Goal: Check status: Check status

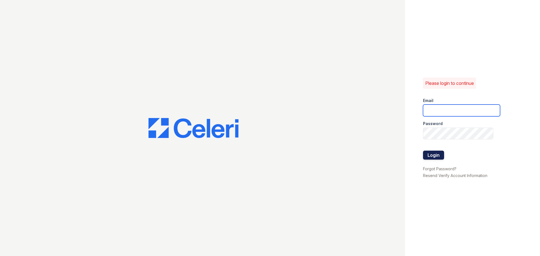
type input "[EMAIL_ADDRESS][DOMAIN_NAME]"
click at [431, 154] on button "Login" at bounding box center [433, 155] width 21 height 9
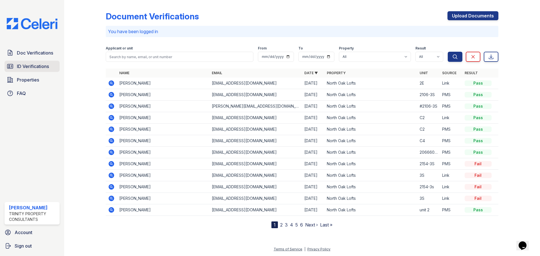
click at [42, 69] on span "ID Verifications" at bounding box center [33, 66] width 32 height 7
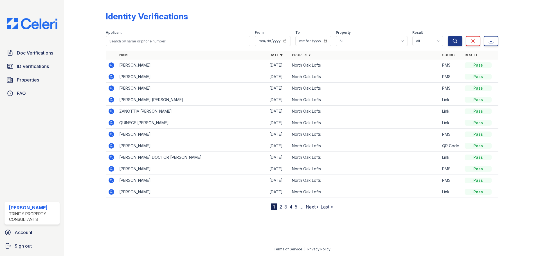
click at [280, 208] on link "2" at bounding box center [281, 207] width 3 height 6
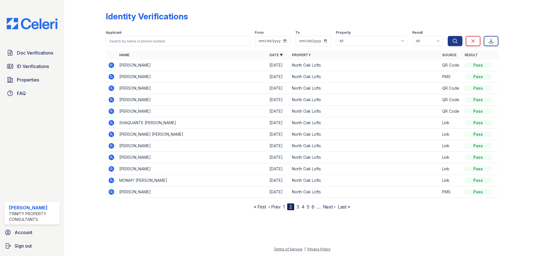
click at [297, 208] on link "3" at bounding box center [297, 207] width 3 height 6
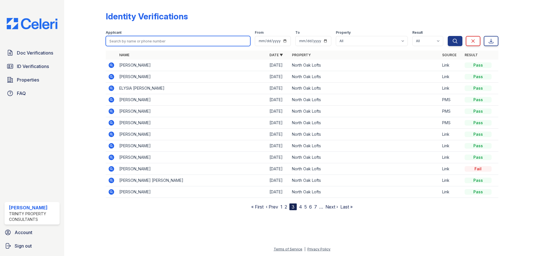
click at [131, 42] on input "search" at bounding box center [178, 41] width 145 height 10
type input "mitche"
click at [448, 36] on button "Search" at bounding box center [455, 41] width 15 height 10
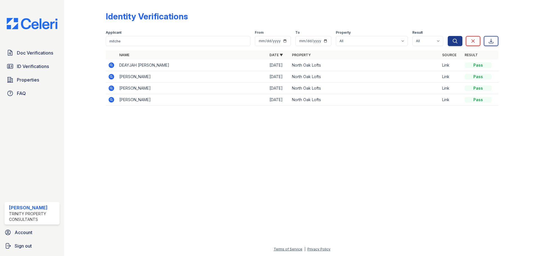
click at [113, 88] on icon at bounding box center [112, 89] width 6 height 6
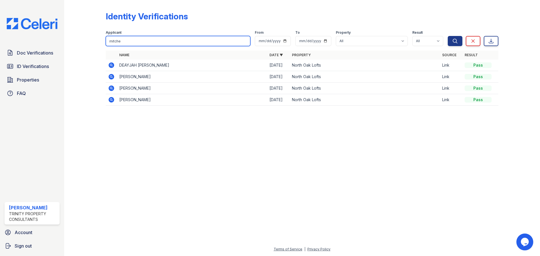
drag, startPoint x: 121, startPoint y: 41, endPoint x: 100, endPoint y: 41, distance: 21.4
click at [100, 41] on div "Identity Verifications Filter Applicant mitche From To Property All North Oak L…" at bounding box center [302, 60] width 458 height 120
click at [45, 51] on span "Doc Verifications" at bounding box center [35, 53] width 36 height 7
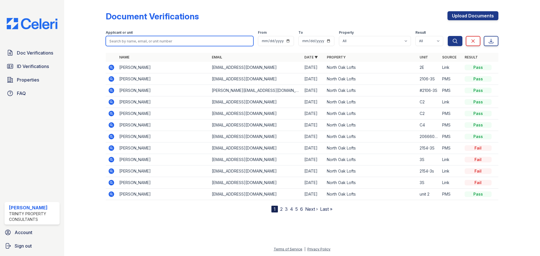
click at [132, 43] on input "search" at bounding box center [180, 41] width 148 height 10
paste input "mitche"
type input "mitche"
click at [448, 36] on button "Search" at bounding box center [455, 41] width 15 height 10
